Goal: Task Accomplishment & Management: Manage account settings

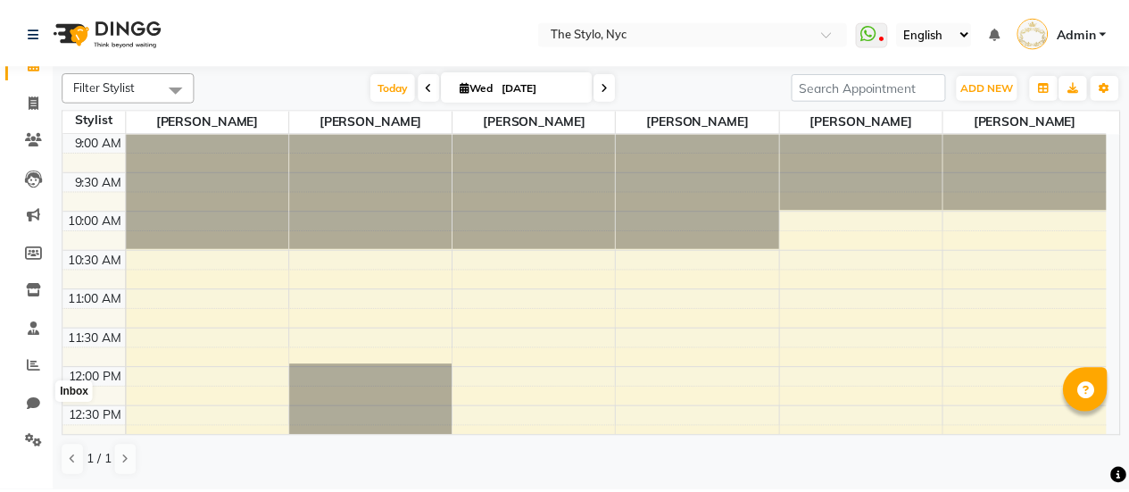
scroll to position [43, 0]
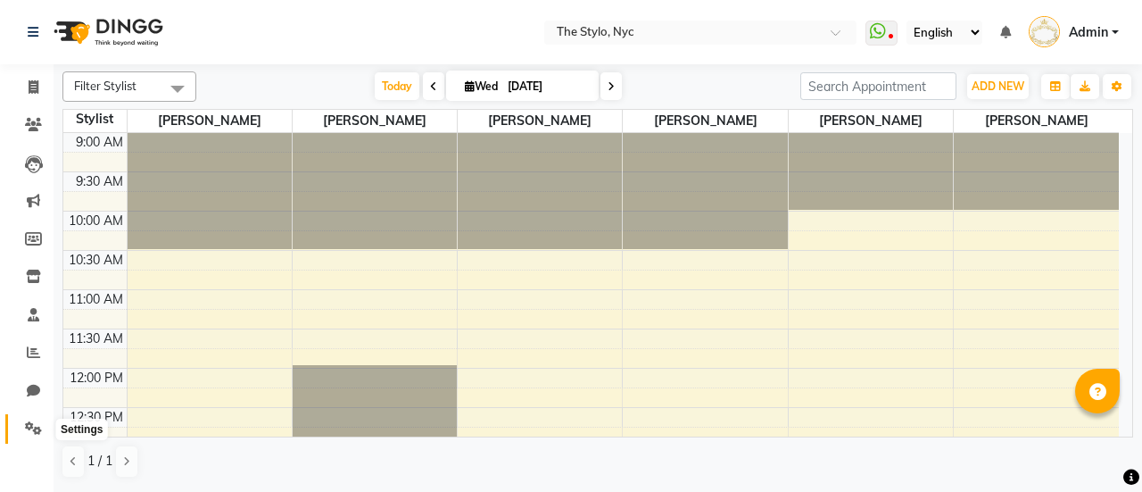
click at [30, 426] on icon at bounding box center [33, 427] width 17 height 13
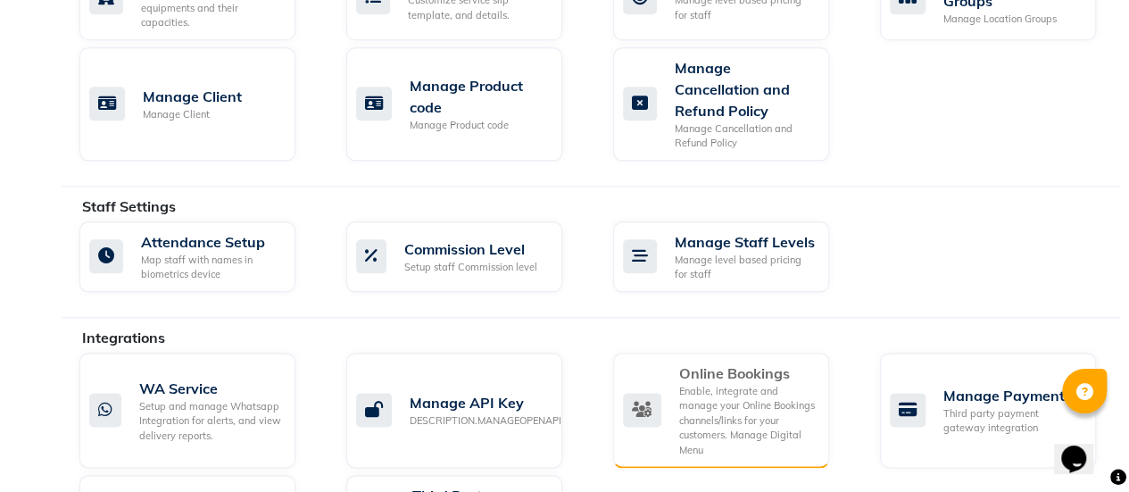
scroll to position [1071, 0]
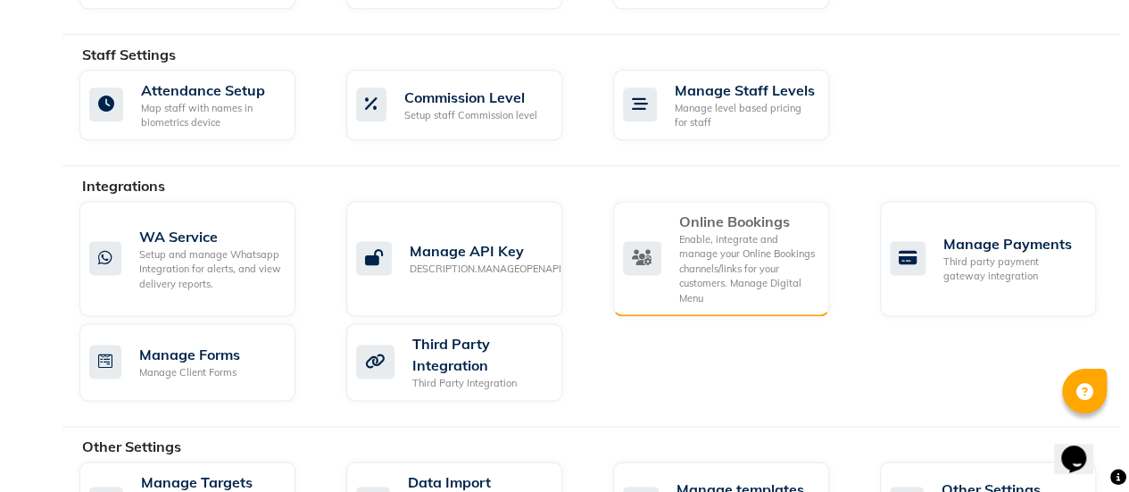
click at [733, 250] on div "Enable, integrate and manage your Online Bookings channels/links for your custo…" at bounding box center [747, 269] width 136 height 74
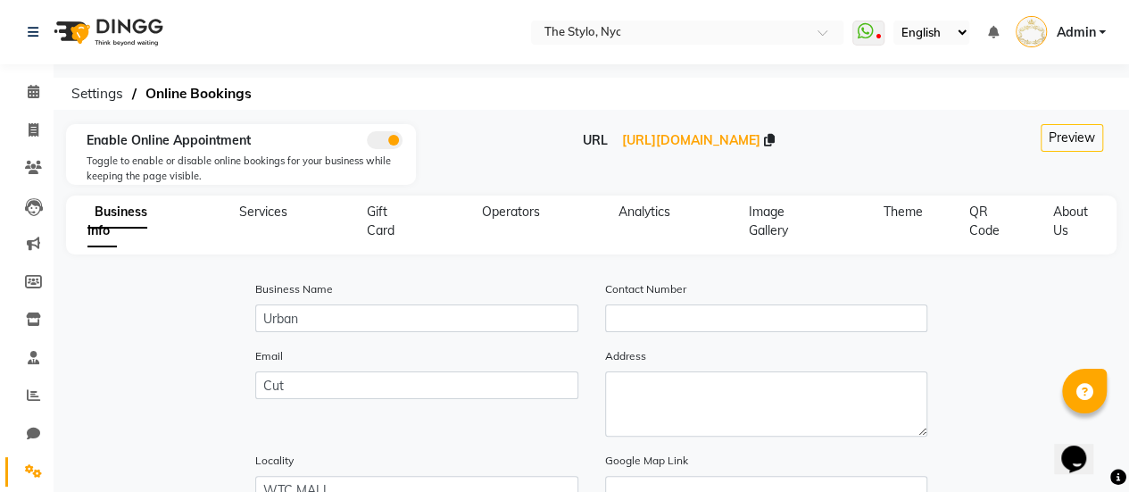
click at [268, 220] on div "Services" at bounding box center [263, 221] width 91 height 37
click at [269, 206] on span "Services" at bounding box center [263, 211] width 48 height 16
select select "10: 10"
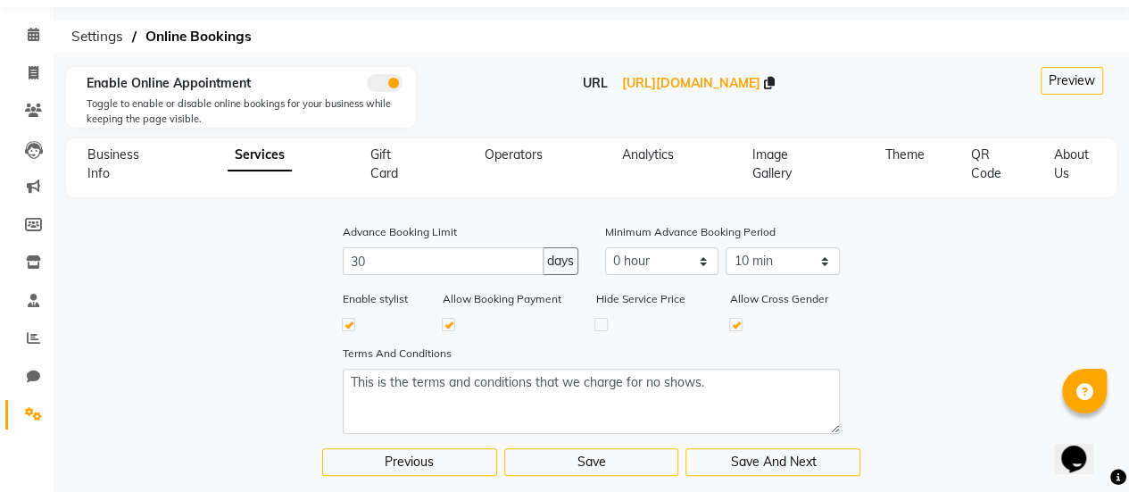
scroll to position [84, 0]
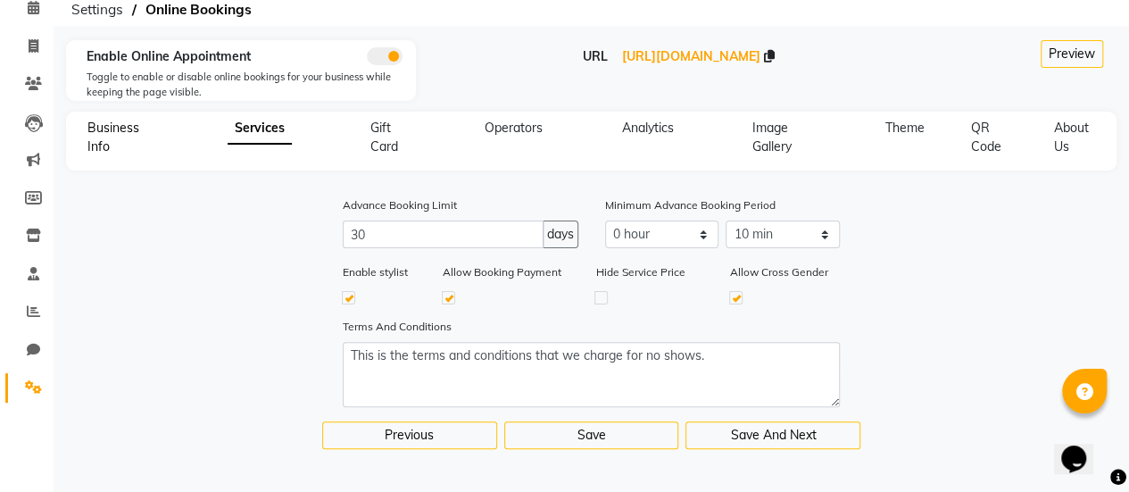
click at [134, 127] on span "Business Info" at bounding box center [113, 137] width 52 height 35
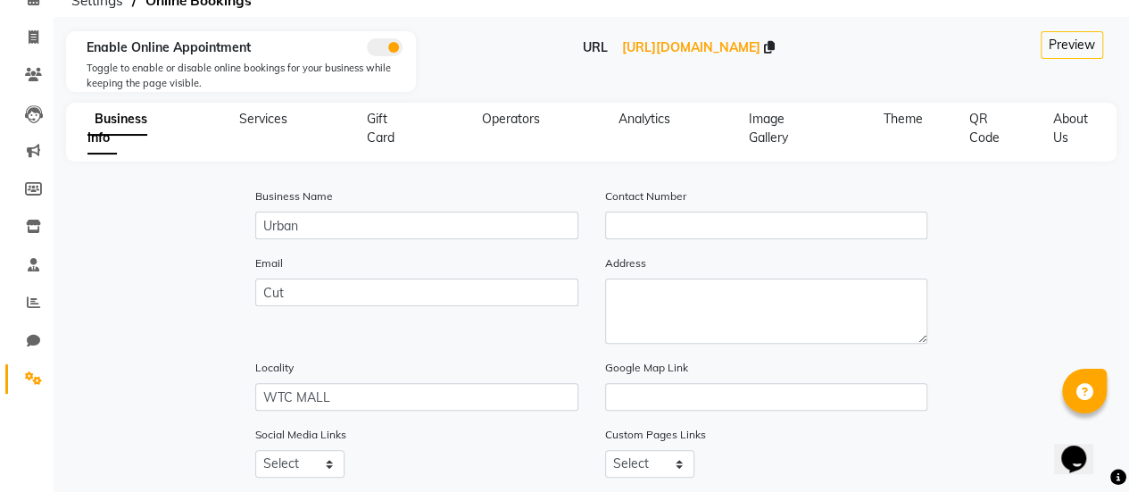
scroll to position [0, 0]
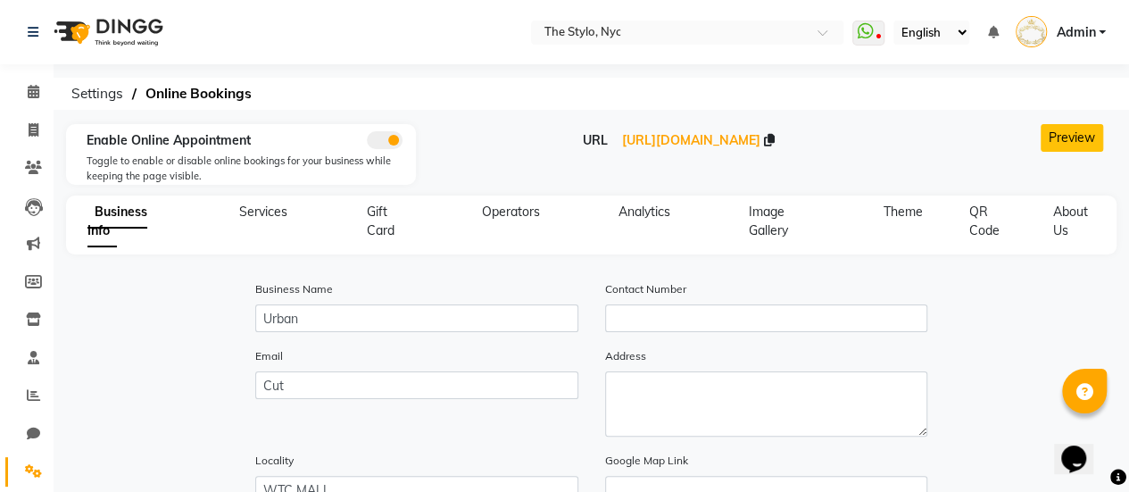
click at [1045, 138] on button "Preview" at bounding box center [1071, 138] width 62 height 28
click at [266, 213] on span "Services" at bounding box center [263, 211] width 48 height 16
select select "10: 10"
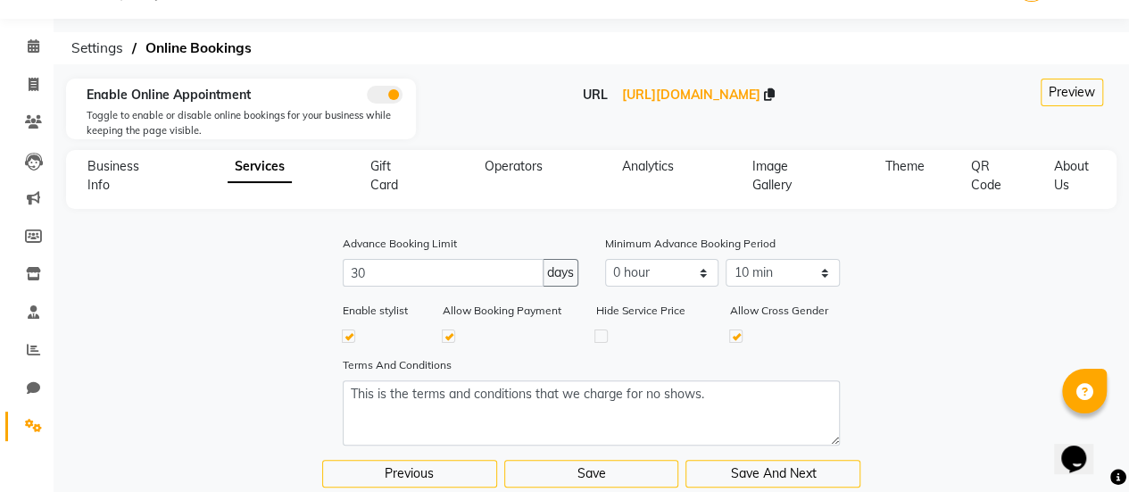
scroll to position [84, 0]
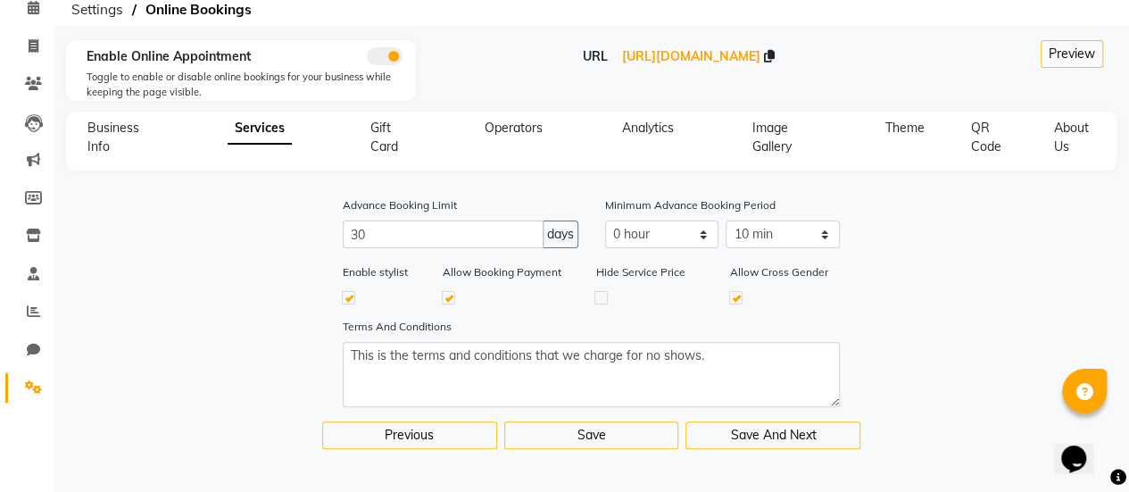
click at [448, 294] on label at bounding box center [448, 297] width 13 height 13
click at [448, 294] on input "checkbox" at bounding box center [449, 297] width 12 height 12
checkbox input "false"
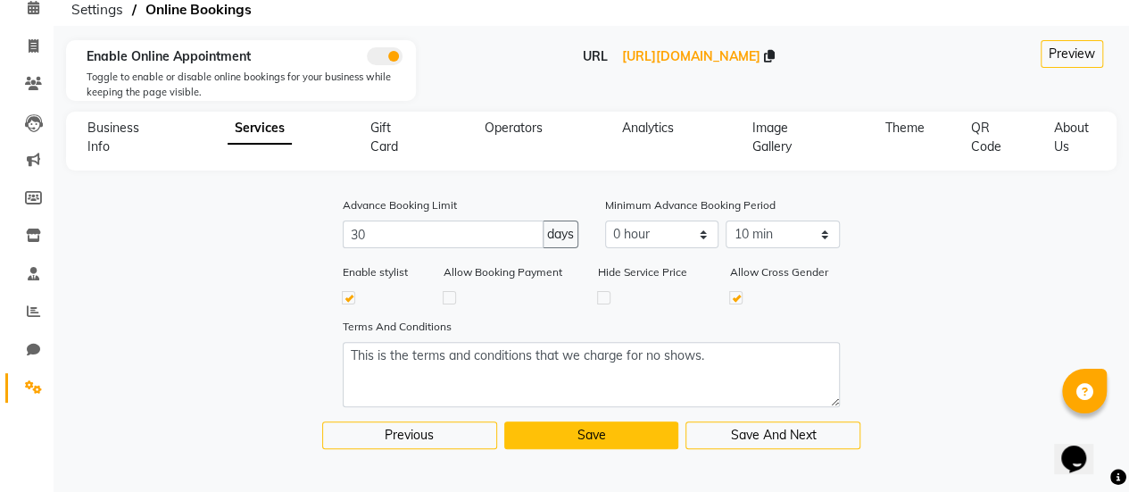
click at [614, 440] on button "Save" at bounding box center [591, 435] width 175 height 28
select select
select select "0: 0"
select select "10: 10"
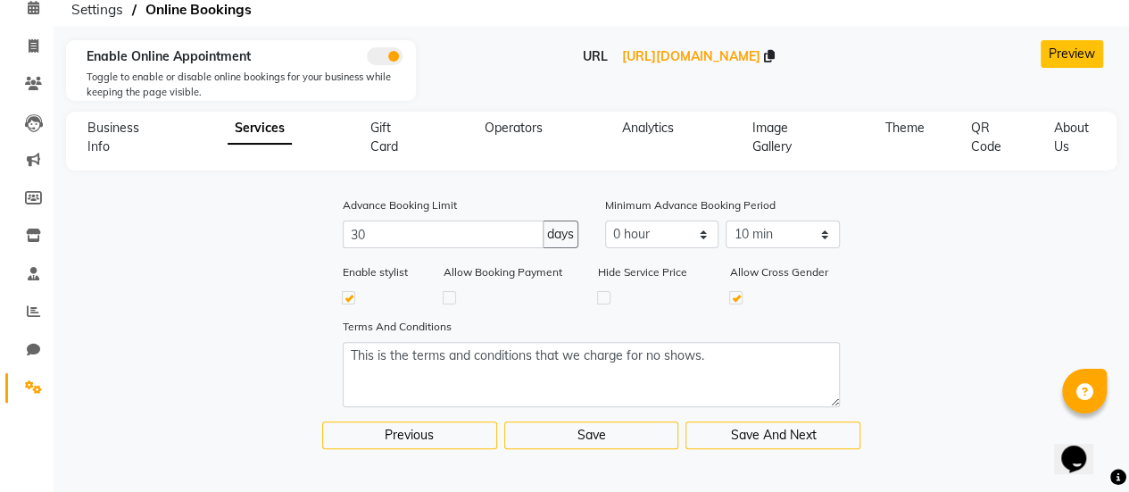
click at [1074, 52] on button "Preview" at bounding box center [1071, 54] width 62 height 28
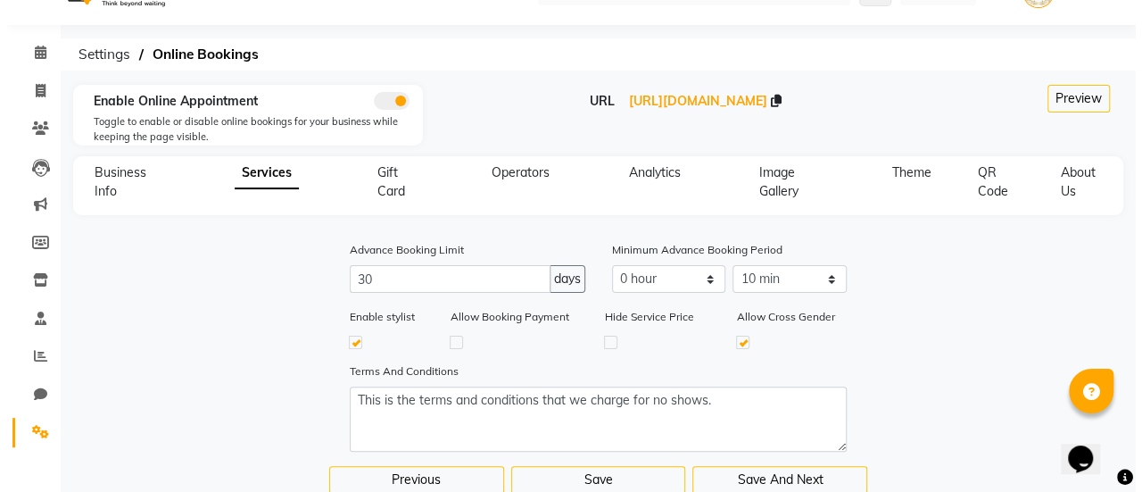
scroll to position [0, 0]
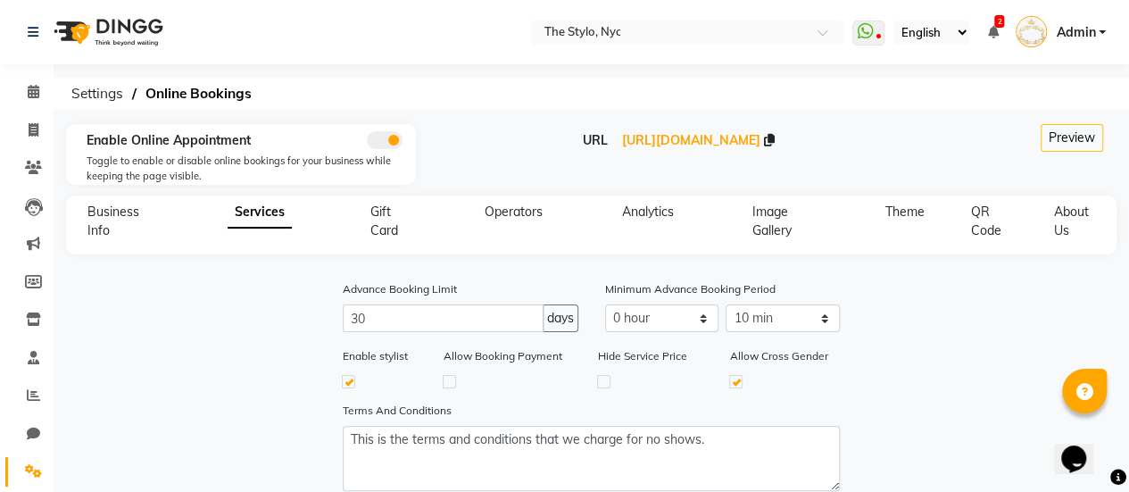
click at [1083, 28] on span "Admin" at bounding box center [1075, 32] width 39 height 19
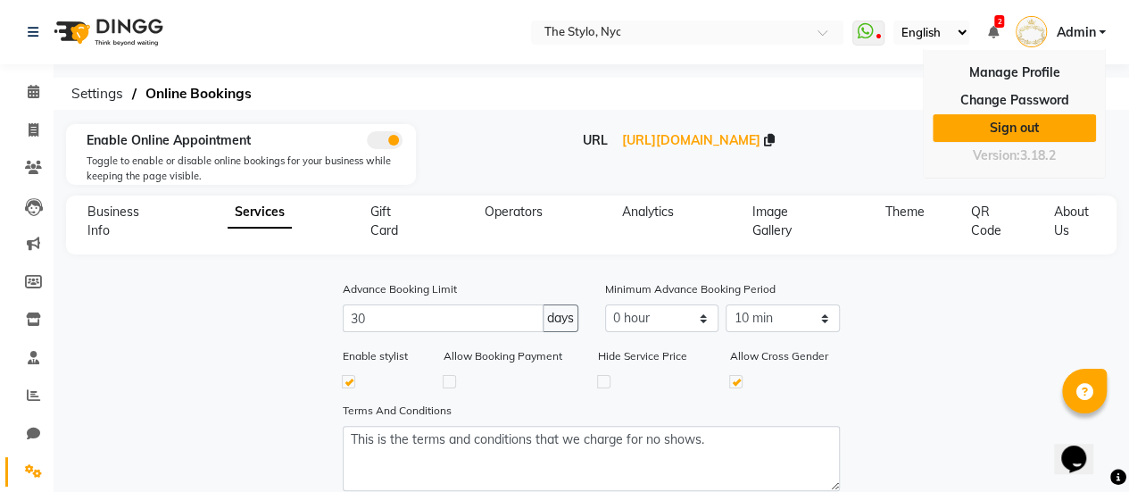
click at [1032, 124] on link "Sign out" at bounding box center [1013, 128] width 163 height 28
